Goal: Information Seeking & Learning: Check status

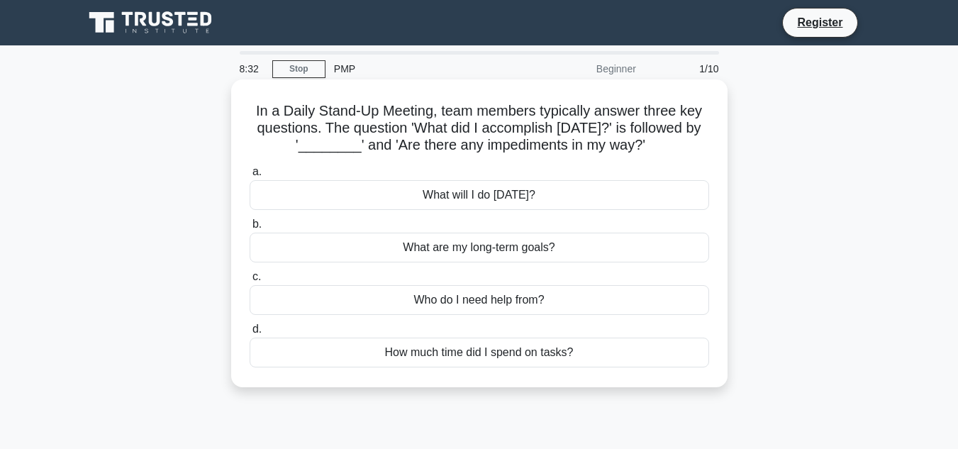
click at [491, 198] on div "What will I do [DATE]?" at bounding box center [480, 195] width 460 height 30
click at [250, 177] on input "a. What will I do [DATE]?" at bounding box center [250, 171] width 0 height 9
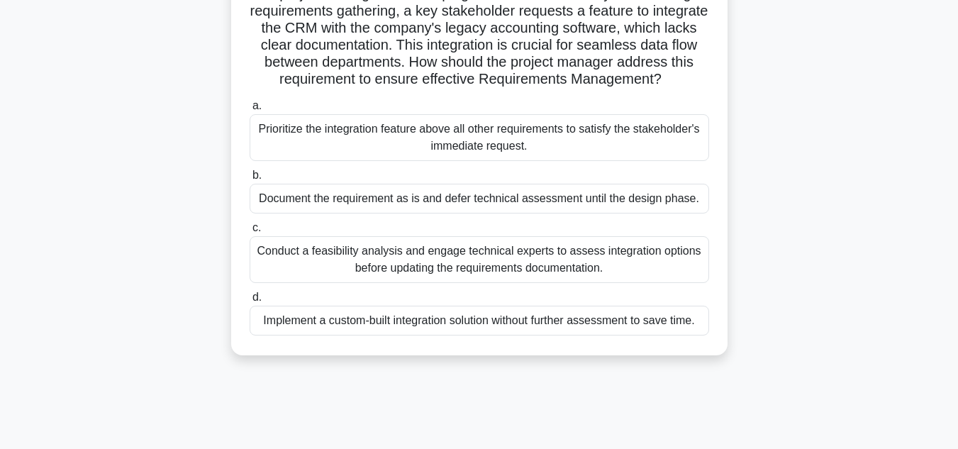
scroll to position [142, 0]
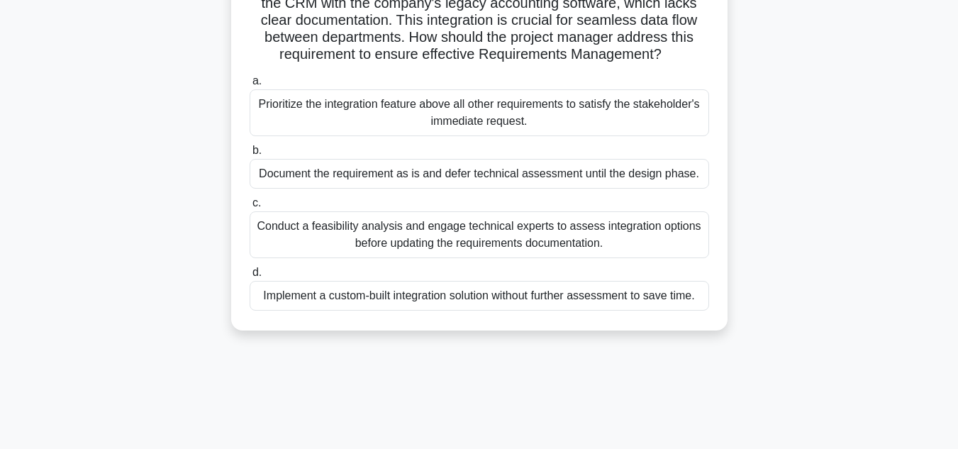
click at [477, 258] on div "Conduct a feasibility analysis and engage technical experts to assess integrati…" at bounding box center [480, 234] width 460 height 47
click at [250, 208] on input "c. Conduct a feasibility analysis and engage technical experts to assess integr…" at bounding box center [250, 203] width 0 height 9
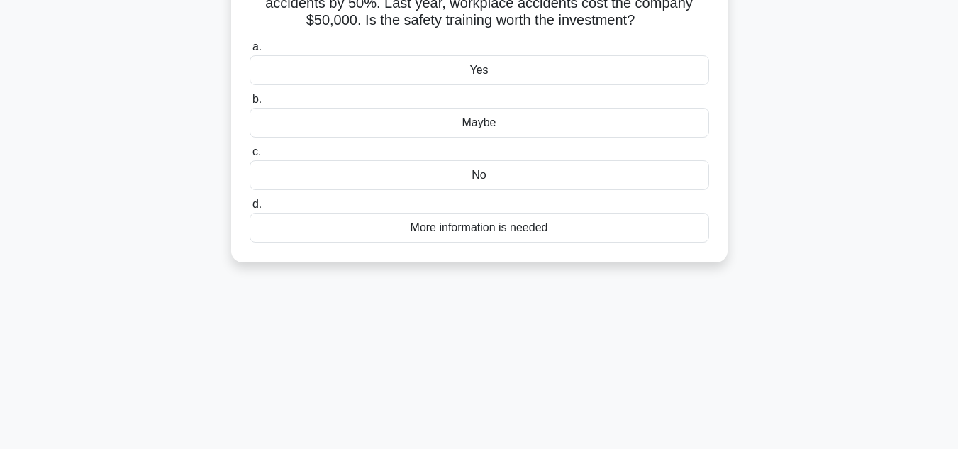
scroll to position [0, 0]
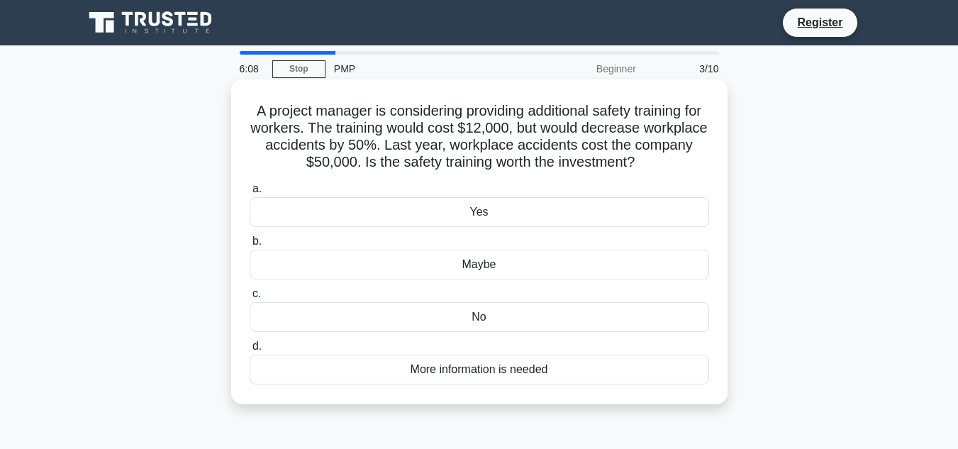
click at [465, 310] on div "No" at bounding box center [480, 317] width 460 height 30
click at [250, 299] on input "c. No" at bounding box center [250, 293] width 0 height 9
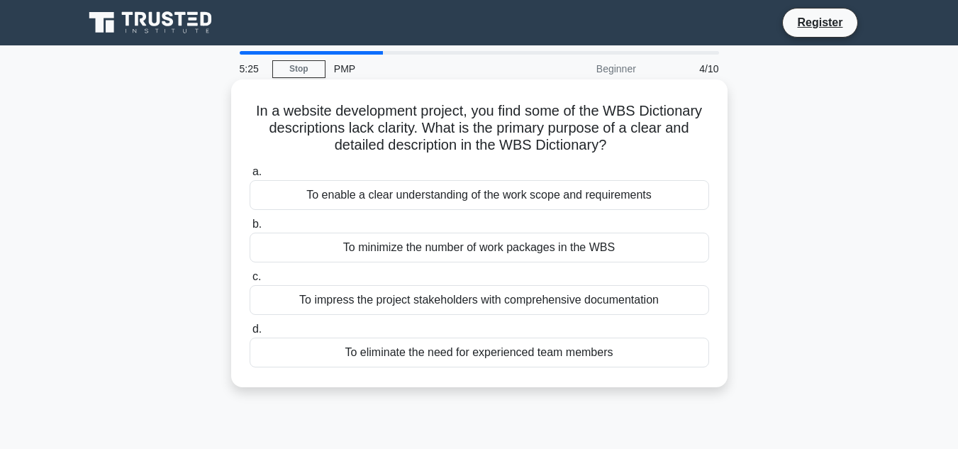
click at [401, 199] on div "To enable a clear understanding of the work scope and requirements" at bounding box center [480, 195] width 460 height 30
click at [250, 177] on input "a. To enable a clear understanding of the work scope and requirements" at bounding box center [250, 171] width 0 height 9
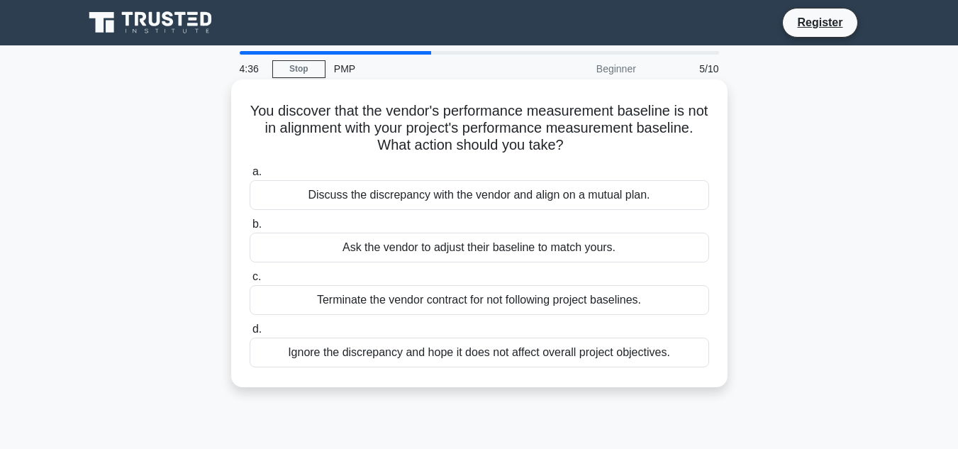
click at [474, 198] on div "Discuss the discrepancy with the vendor and align on a mutual plan." at bounding box center [480, 195] width 460 height 30
click at [250, 177] on input "a. Discuss the discrepancy with the vendor and align on a mutual plan." at bounding box center [250, 171] width 0 height 9
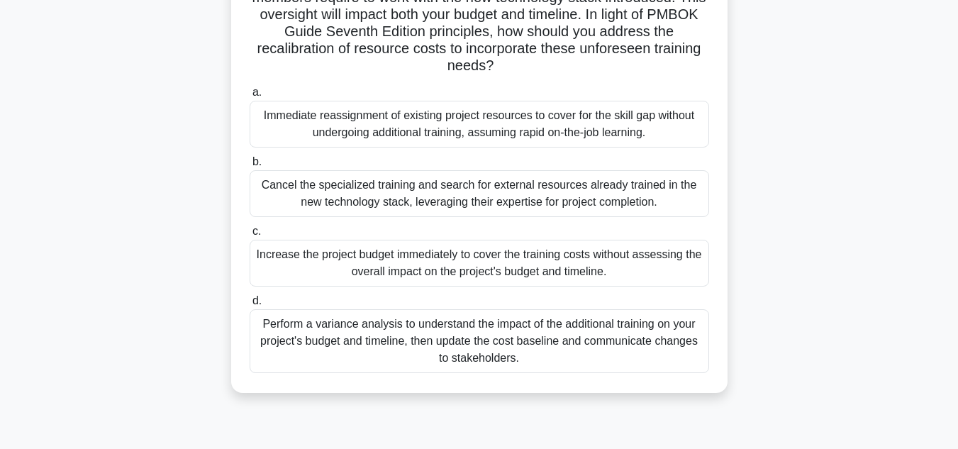
scroll to position [284, 0]
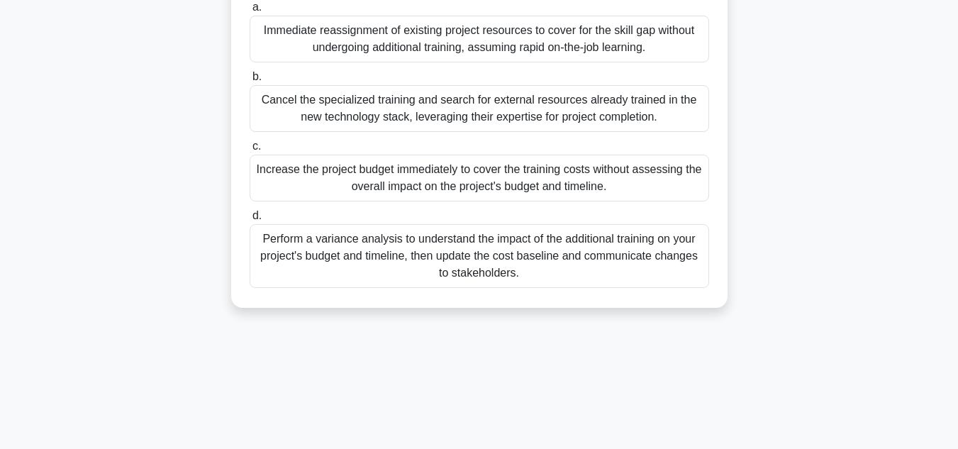
click at [574, 261] on div "Perform a variance analysis to understand the impact of the additional training…" at bounding box center [480, 256] width 460 height 64
click at [250, 221] on input "d. Perform a variance analysis to understand the impact of the additional train…" at bounding box center [250, 215] width 0 height 9
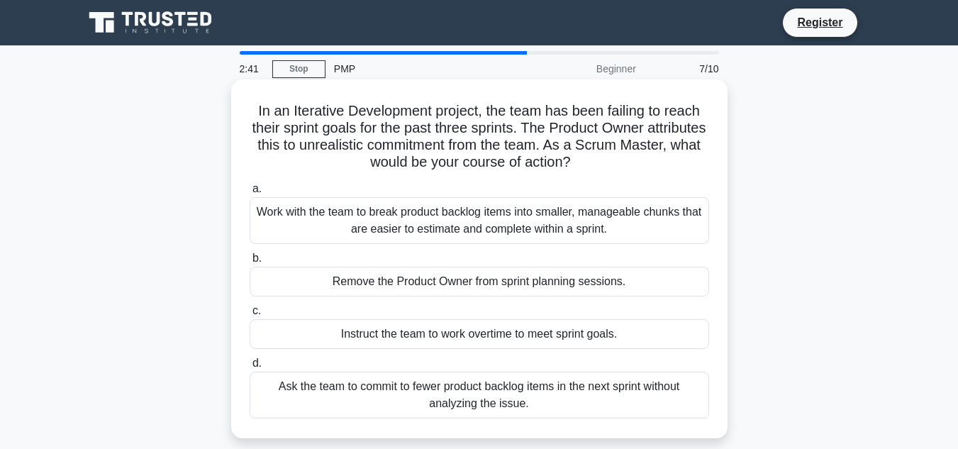
scroll to position [71, 0]
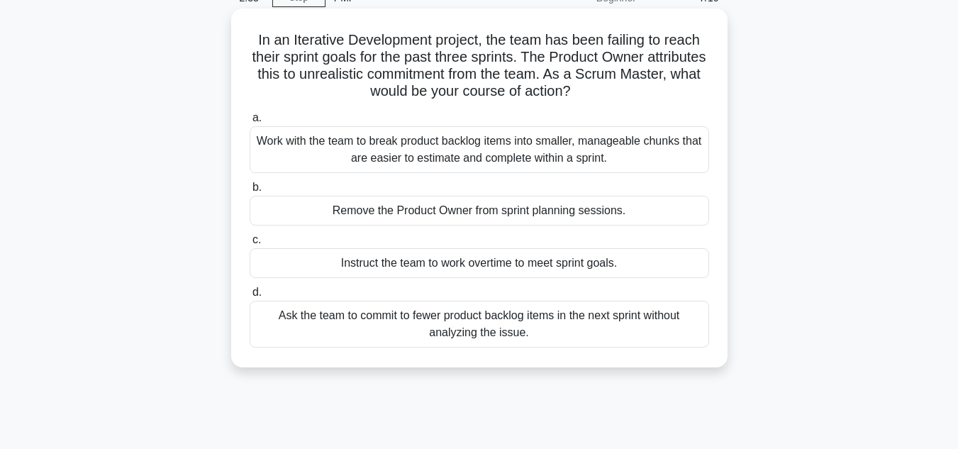
click at [429, 150] on div "Work with the team to break product backlog items into smaller, manageable chun…" at bounding box center [480, 149] width 460 height 47
click at [250, 123] on input "a. Work with the team to break product backlog items into smaller, manageable c…" at bounding box center [250, 117] width 0 height 9
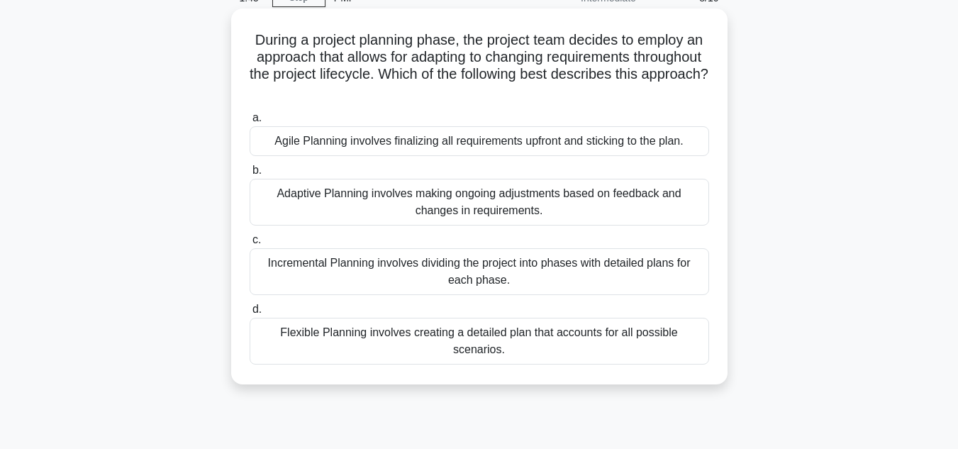
click at [620, 281] on div "Incremental Planning involves dividing the project into phases with detailed pl…" at bounding box center [480, 271] width 460 height 47
click at [250, 245] on input "c. Incremental Planning involves dividing the project into phases with detailed…" at bounding box center [250, 239] width 0 height 9
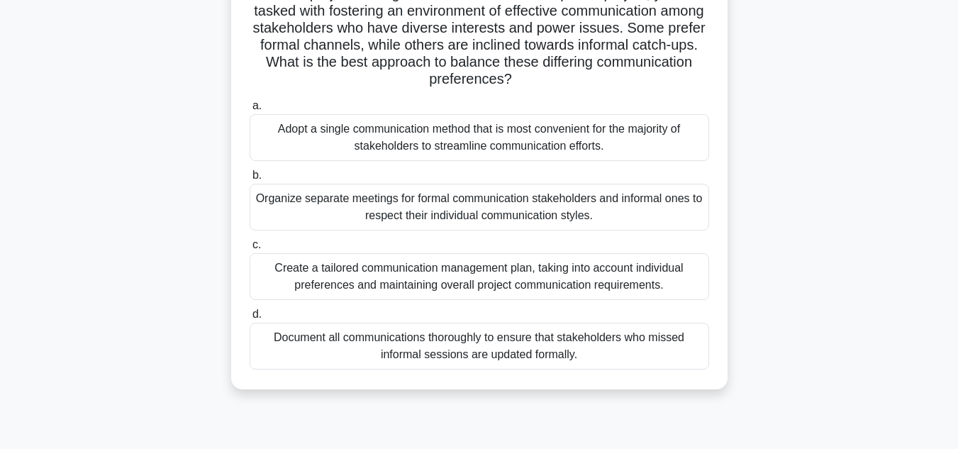
scroll to position [142, 0]
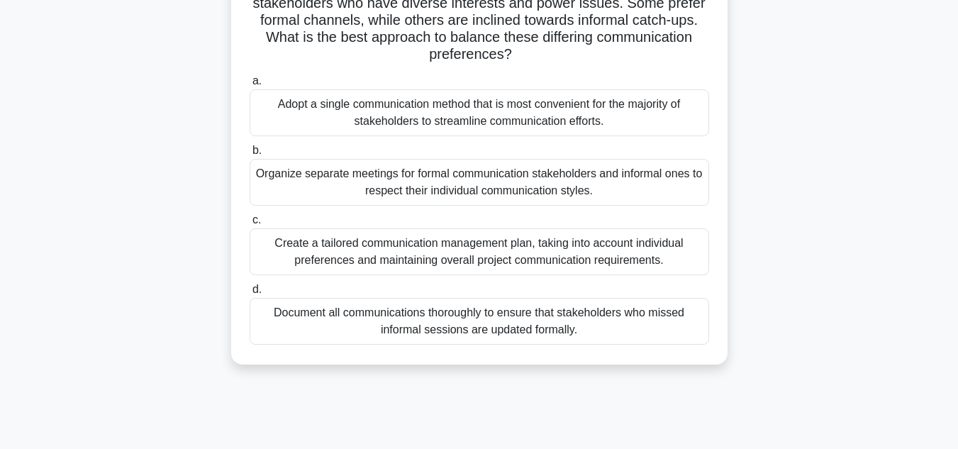
click at [603, 328] on div "Document all communications thoroughly to ensure that stakeholders who missed i…" at bounding box center [480, 321] width 460 height 47
click at [250, 294] on input "d. Document all communications thoroughly to ensure that stakeholders who misse…" at bounding box center [250, 289] width 0 height 9
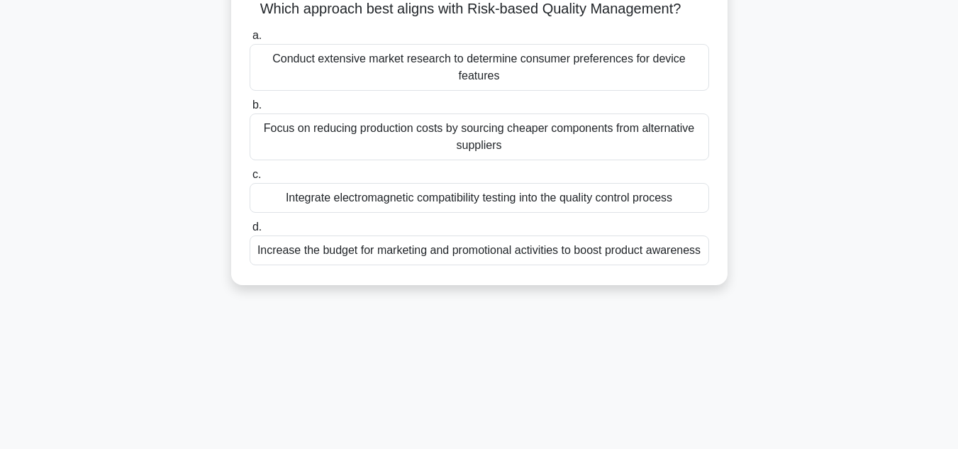
scroll to position [0, 0]
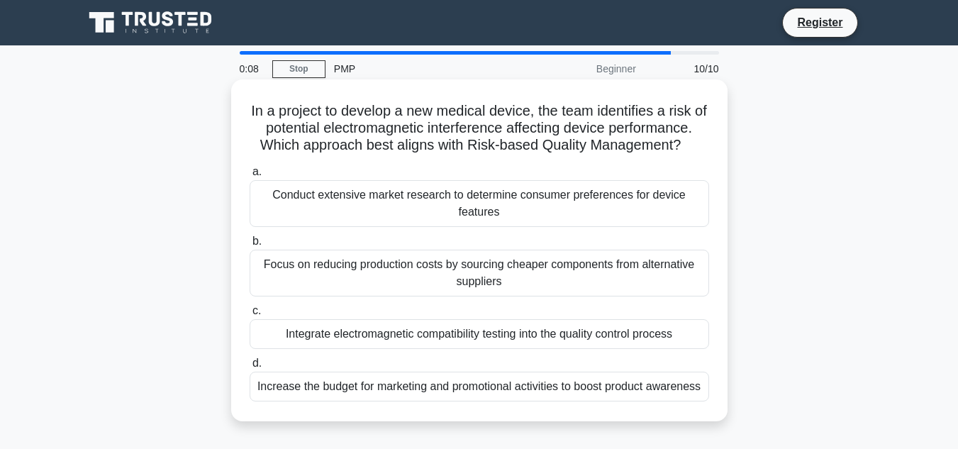
click at [433, 195] on div "Conduct extensive market research to determine consumer preferences for device …" at bounding box center [480, 203] width 460 height 47
click at [250, 177] on input "a. Conduct extensive market research to determine consumer preferences for devi…" at bounding box center [250, 171] width 0 height 9
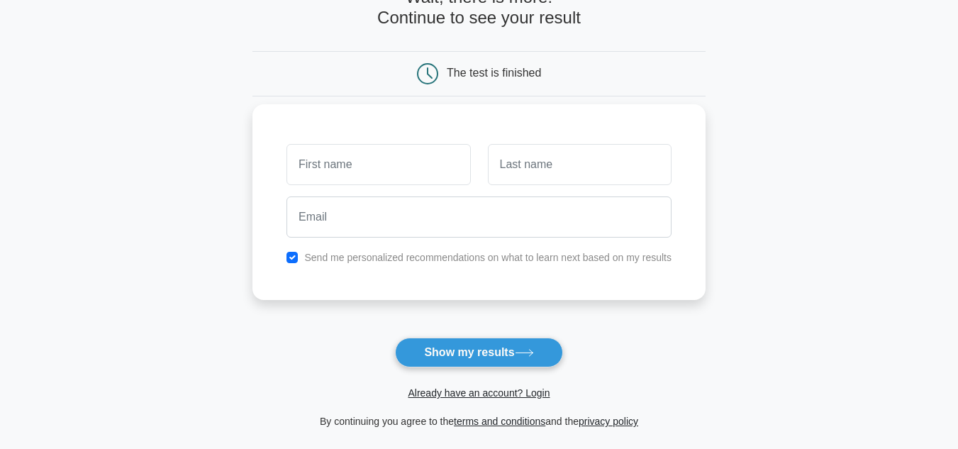
scroll to position [71, 0]
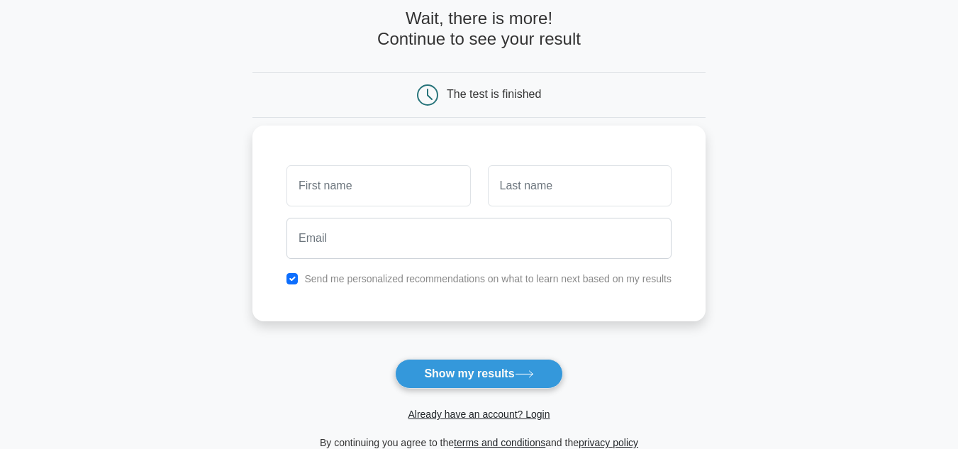
click at [383, 194] on input "text" at bounding box center [378, 185] width 184 height 41
type input "[PERSON_NAME]"
drag, startPoint x: 584, startPoint y: 187, endPoint x: 575, endPoint y: 187, distance: 8.5
click at [584, 187] on input "text" at bounding box center [580, 185] width 184 height 41
type input "pk"
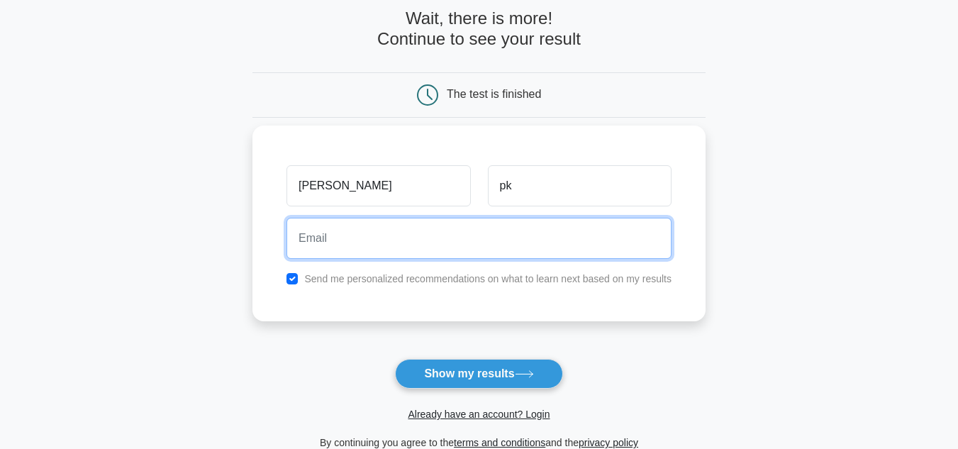
click at [440, 238] on input "email" at bounding box center [478, 238] width 385 height 41
type input "[EMAIL_ADDRESS][DOMAIN_NAME]"
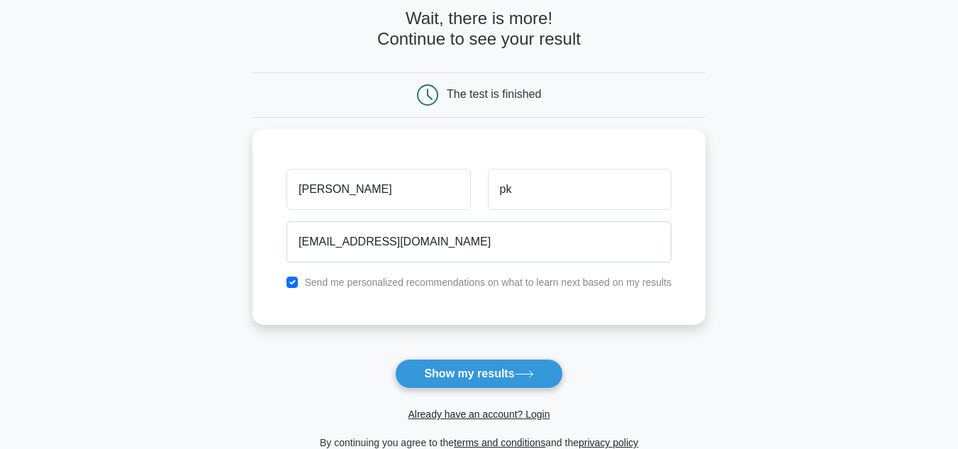
click at [483, 366] on button "Show my results" at bounding box center [478, 374] width 167 height 30
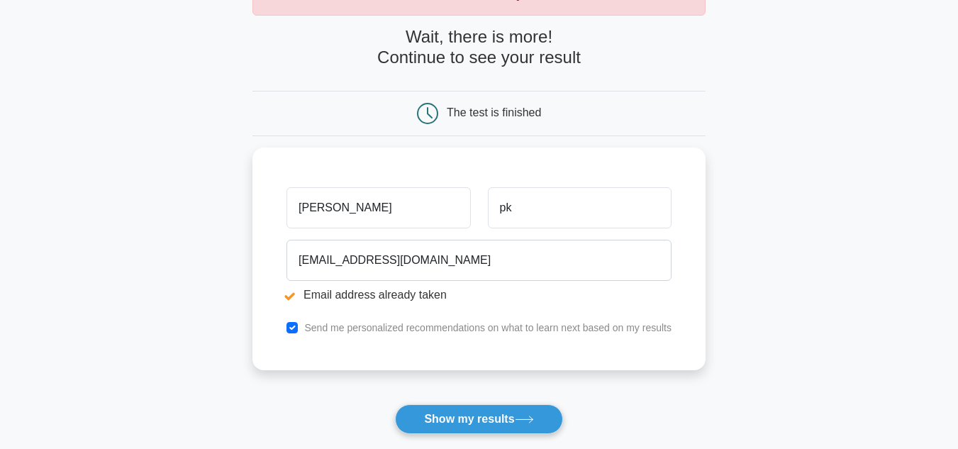
scroll to position [142, 0]
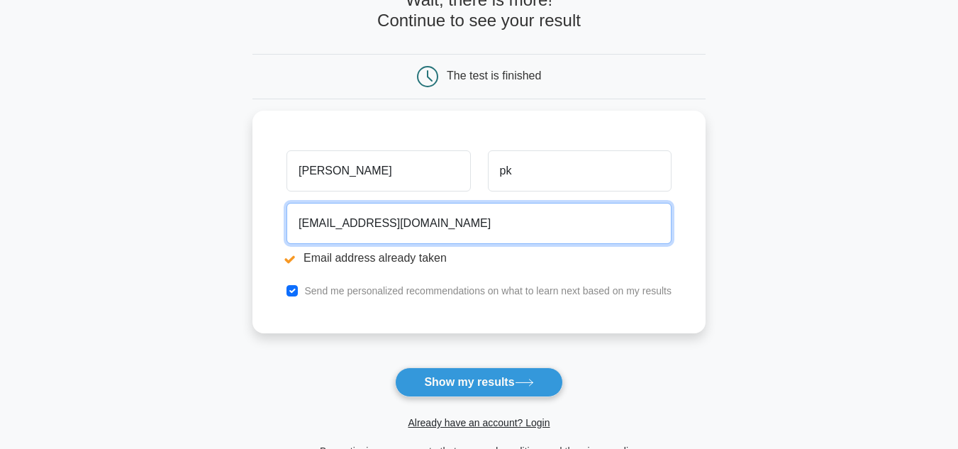
drag, startPoint x: 480, startPoint y: 223, endPoint x: 125, endPoint y: 206, distance: 355.7
click at [131, 206] on main "Email address already taken Wait, there is more! Continue to see your result Th…" at bounding box center [479, 199] width 958 height 590
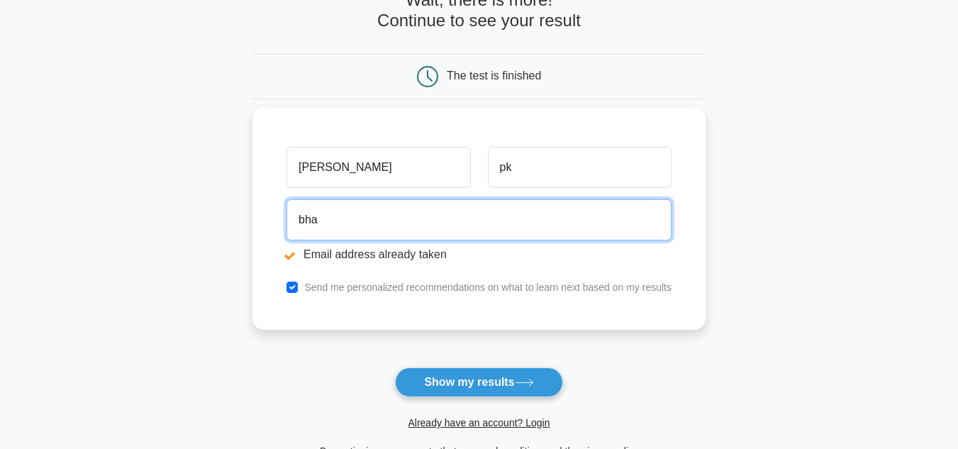
type input "bharath.k@nbtc-group.com"
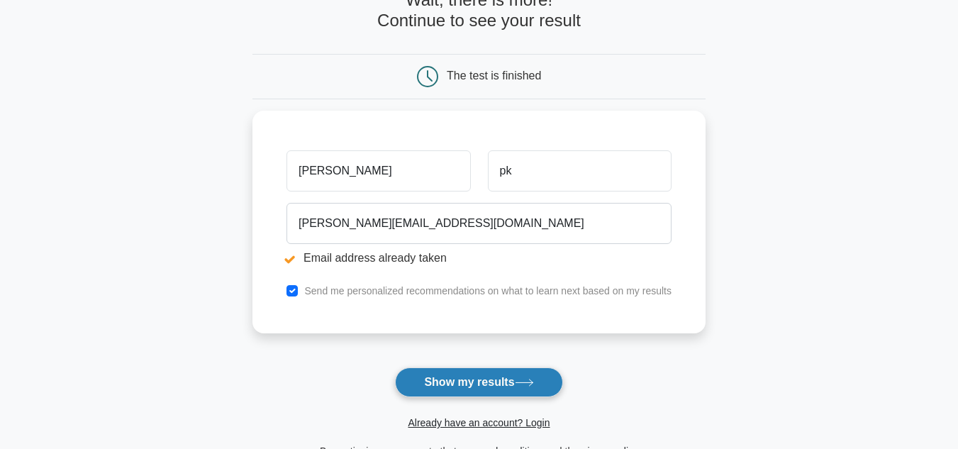
click at [494, 388] on button "Show my results" at bounding box center [478, 382] width 167 height 30
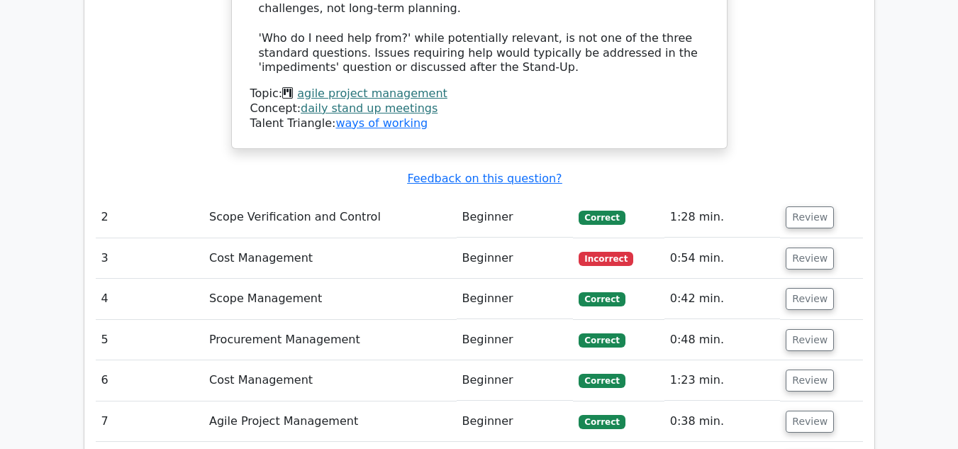
scroll to position [1986, 0]
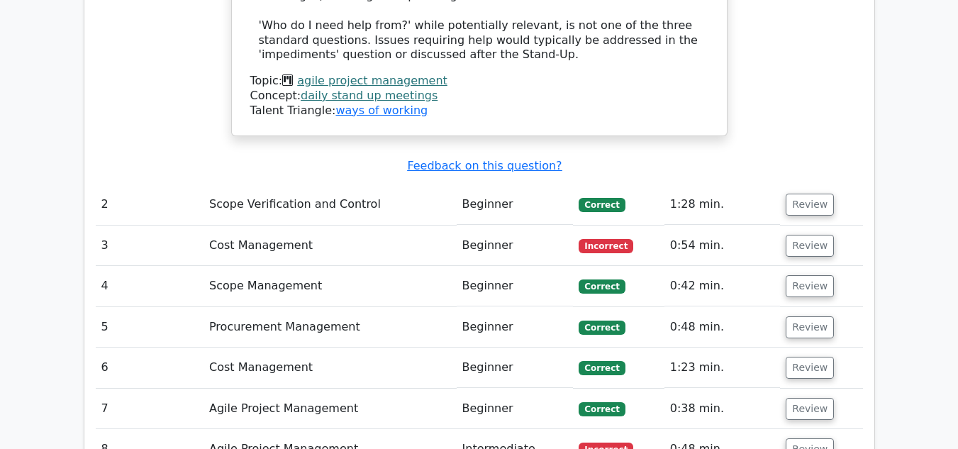
click at [713, 226] on td "0:54 min." at bounding box center [722, 246] width 116 height 40
click at [786, 235] on button "Review" at bounding box center [810, 246] width 48 height 22
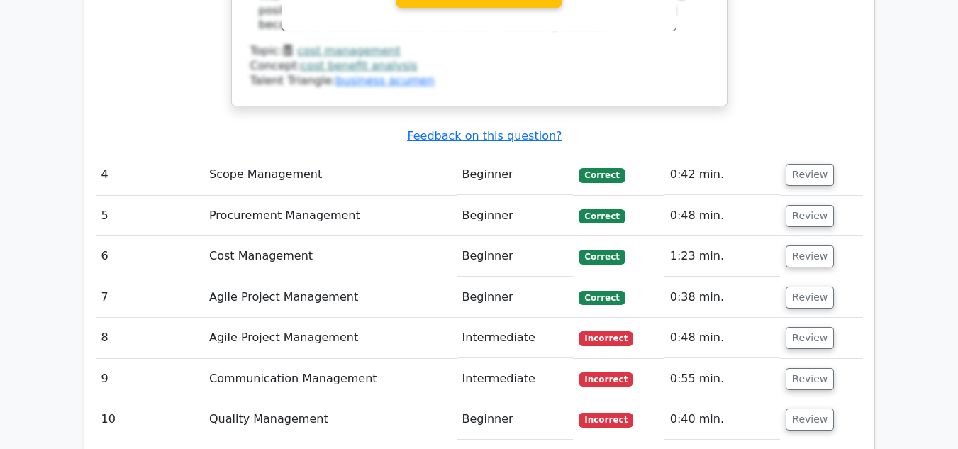
scroll to position [2766, 0]
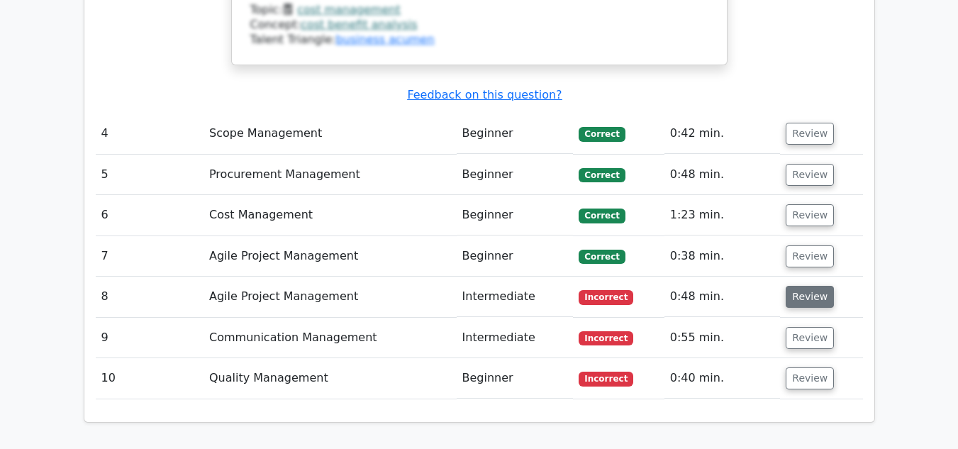
click at [795, 286] on button "Review" at bounding box center [810, 297] width 48 height 22
click at [813, 286] on button "Review" at bounding box center [810, 297] width 48 height 22
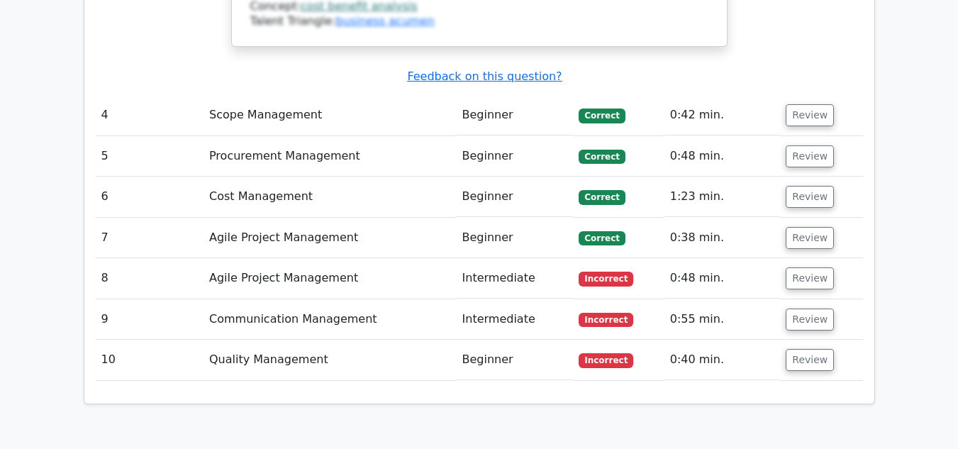
scroll to position [2837, 0]
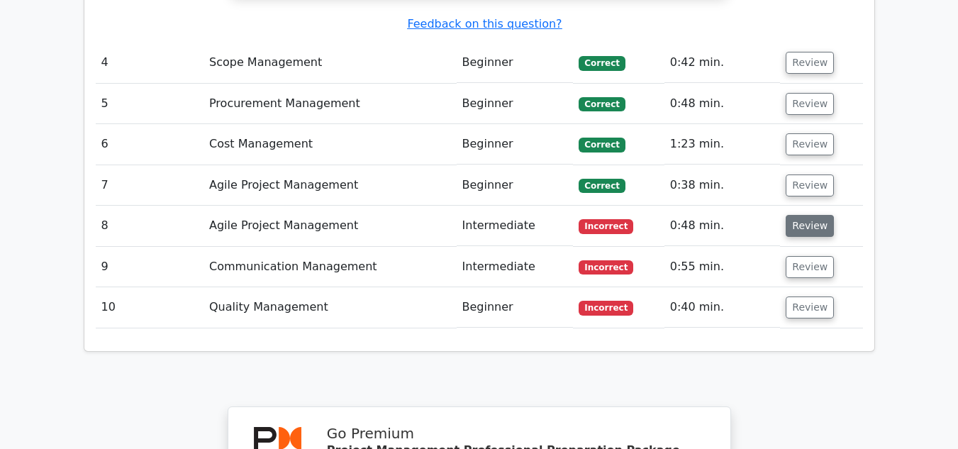
click at [792, 215] on button "Review" at bounding box center [810, 226] width 48 height 22
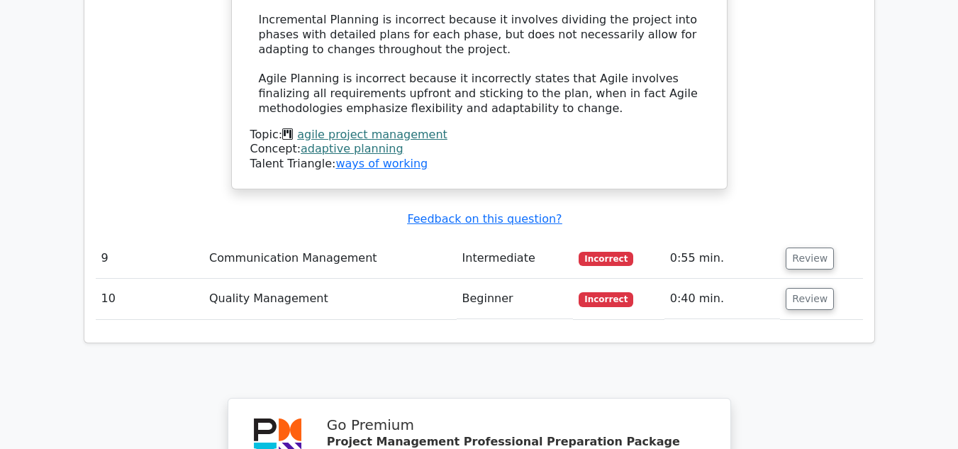
scroll to position [3617, 0]
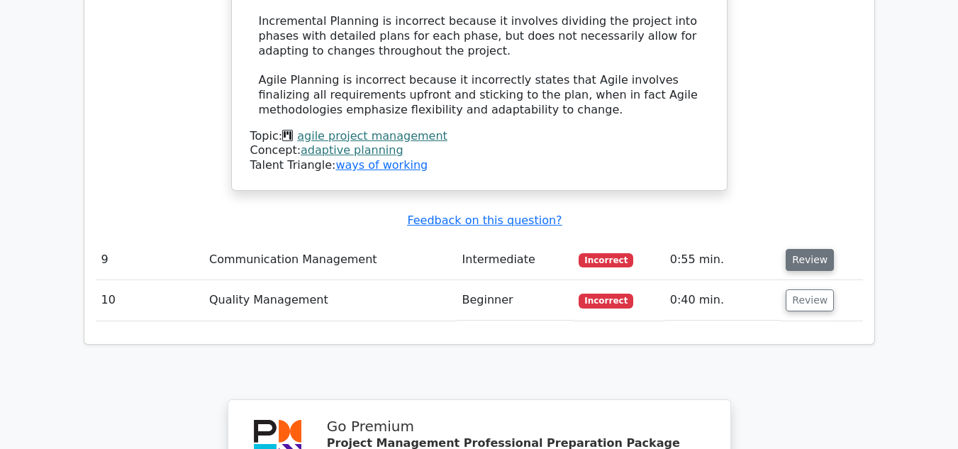
click at [809, 249] on button "Review" at bounding box center [810, 260] width 48 height 22
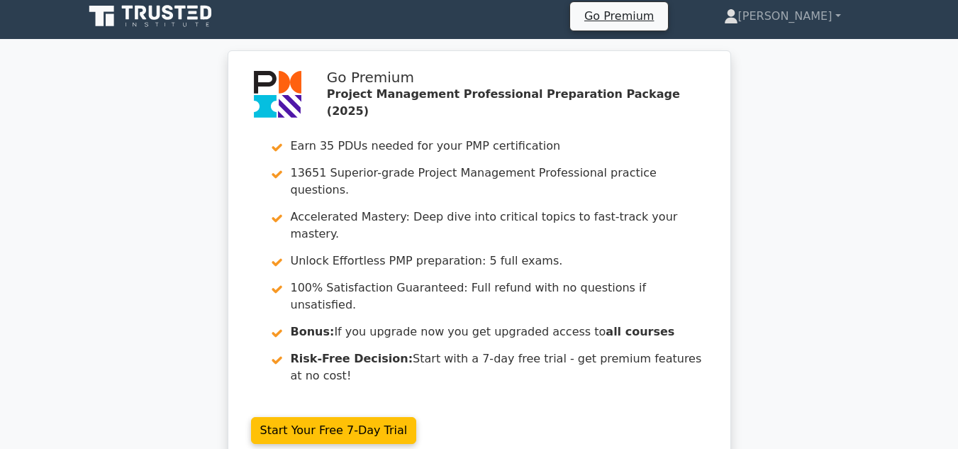
scroll to position [0, 0]
